Goal: Task Accomplishment & Management: Use online tool/utility

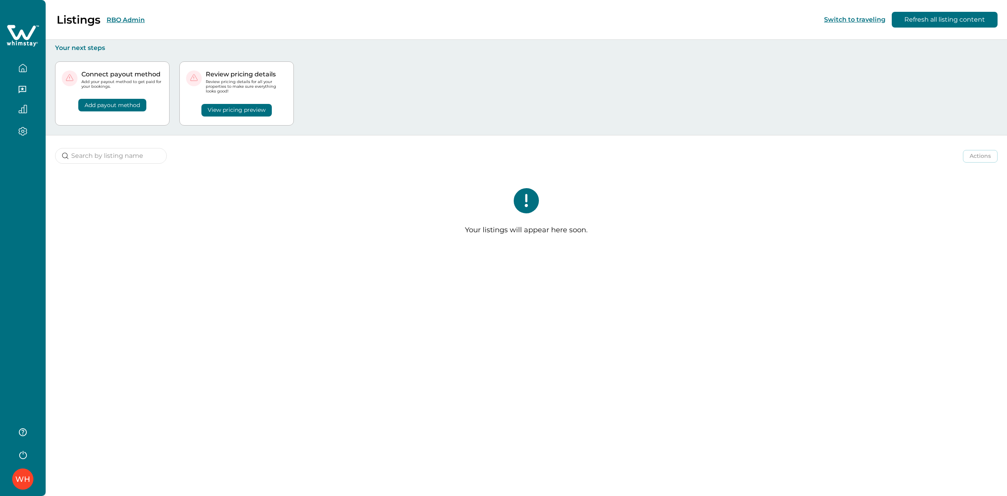
click at [129, 22] on button "RBO Admin" at bounding box center [126, 19] width 38 height 7
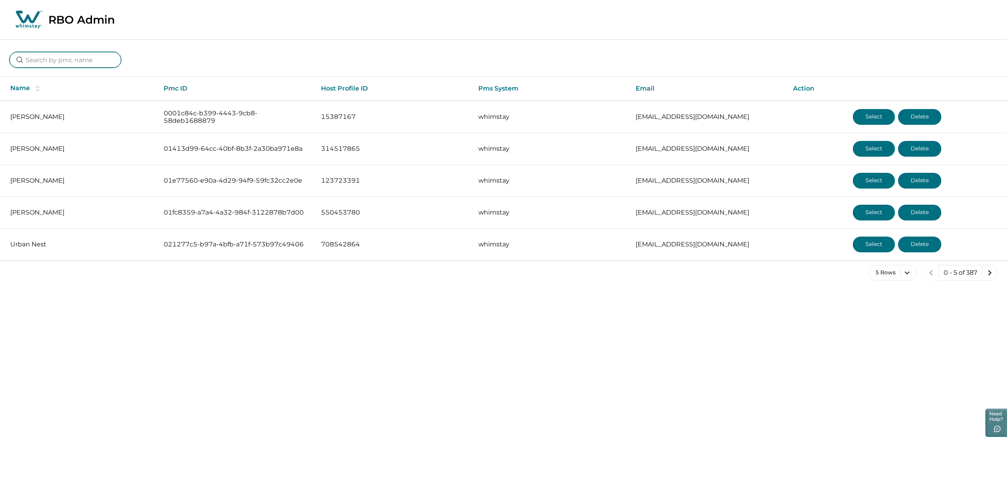
click at [54, 57] on input at bounding box center [65, 60] width 112 height 16
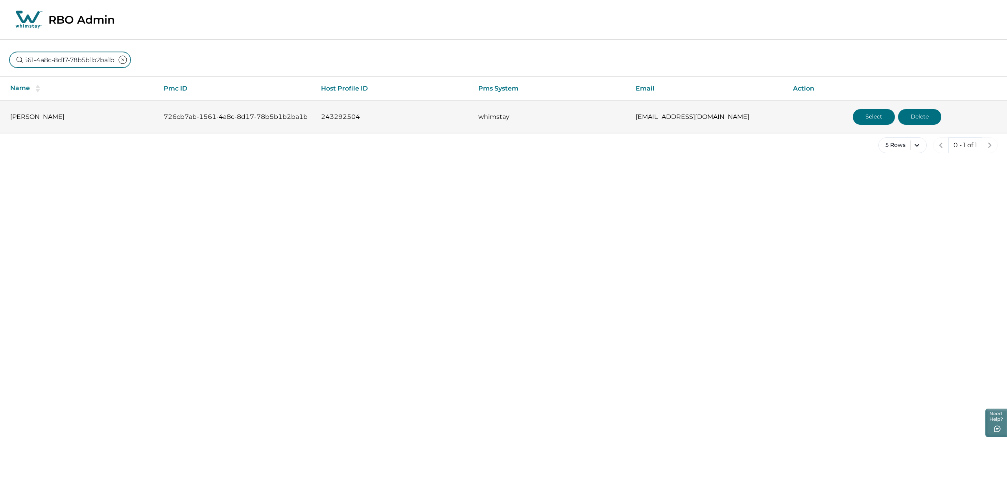
type input "726cb7ab-1561-4a8c-8d17-78b5b1b2ba1b"
click at [875, 116] on button "Select" at bounding box center [874, 117] width 42 height 16
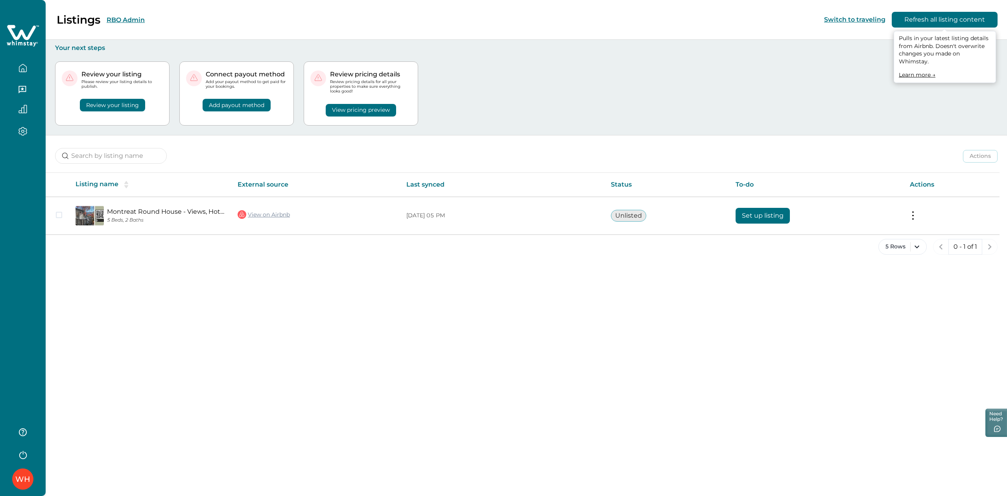
click at [922, 17] on button "Refresh all listing content" at bounding box center [945, 20] width 106 height 16
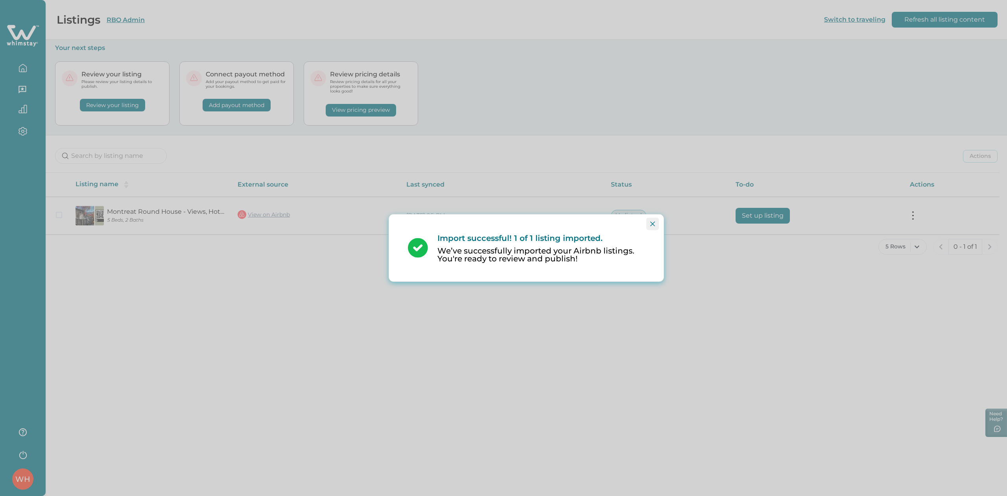
click at [654, 223] on icon "Close" at bounding box center [652, 223] width 5 height 5
